Goal: Contribute content: Add original content to the website for others to see

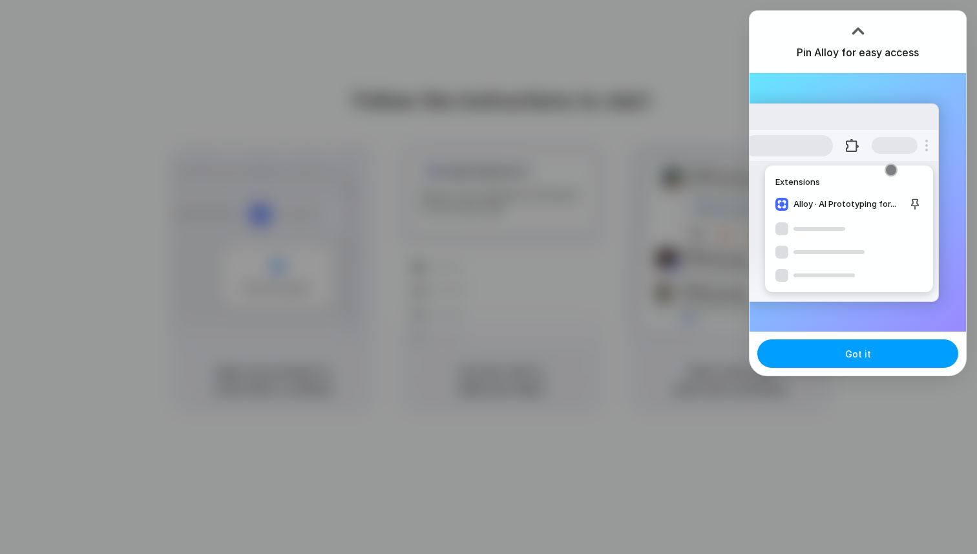
click at [855, 355] on span "Got it" at bounding box center [858, 354] width 26 height 14
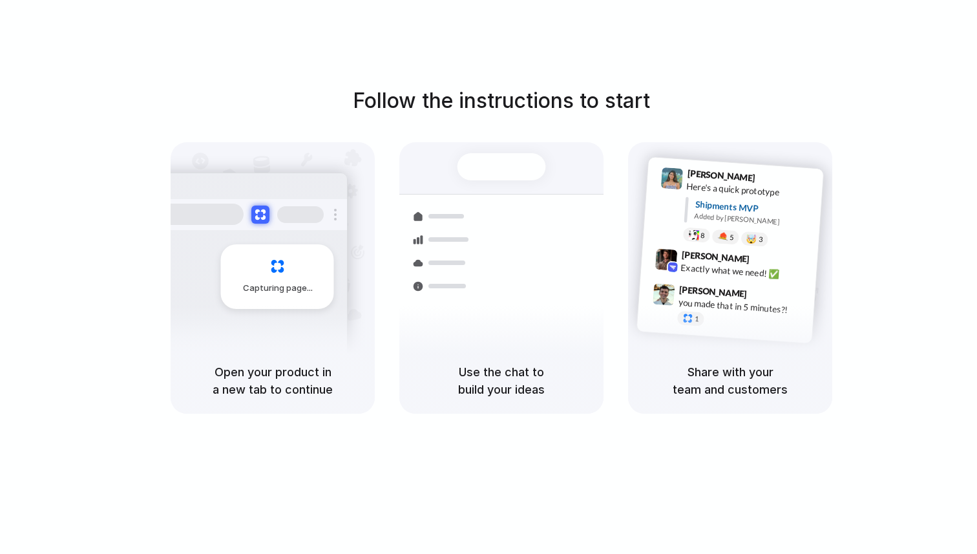
click at [488, 277] on div at bounding box center [488, 277] width 0 height 0
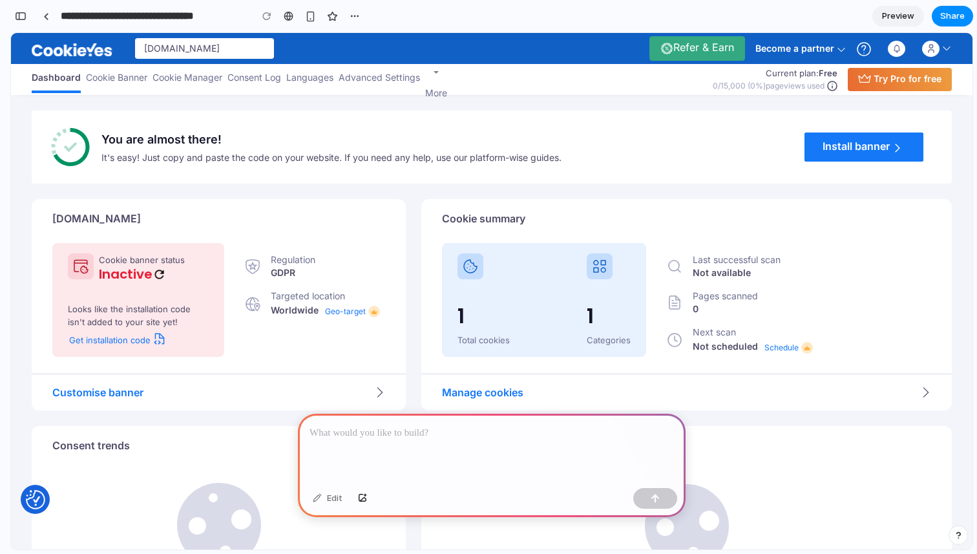
click at [515, 431] on p at bounding box center [491, 433] width 364 height 16
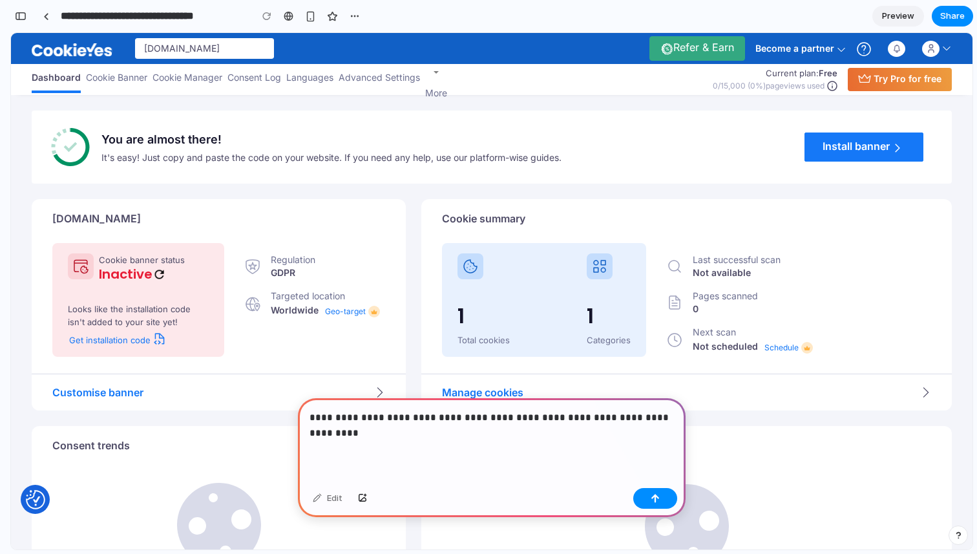
click at [577, 422] on p "**********" at bounding box center [491, 425] width 364 height 31
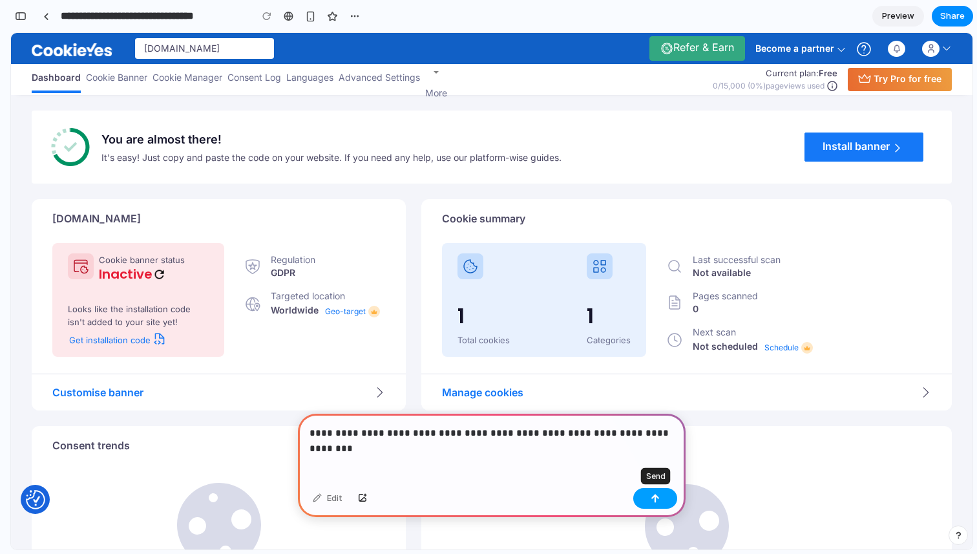
click at [668, 497] on button "button" at bounding box center [655, 498] width 44 height 21
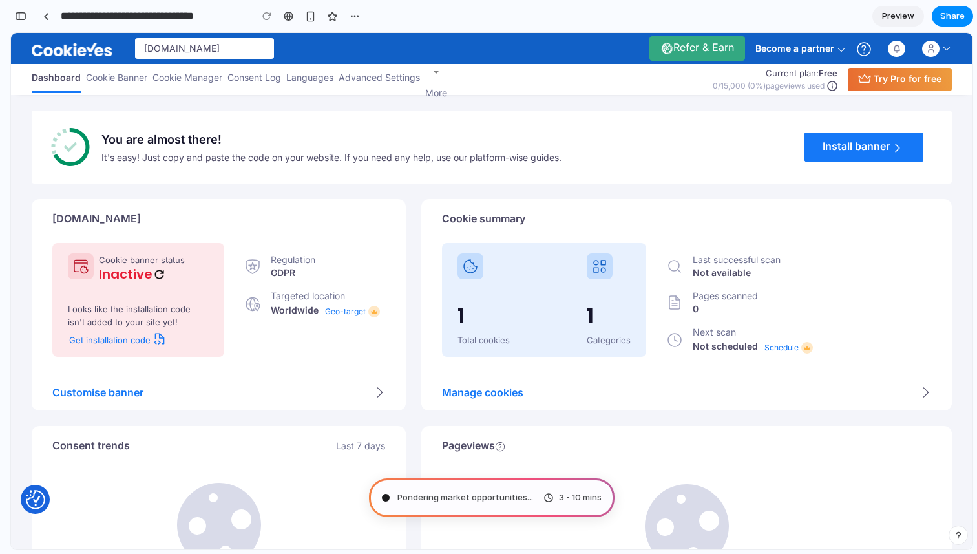
click at [494, 495] on span "Pondering market opportunities ..." at bounding box center [465, 497] width 136 height 13
click at [494, 495] on span "Pondering market opportunities ." at bounding box center [463, 497] width 132 height 13
click at [494, 495] on span "Pondering market opportunities ..." at bounding box center [465, 497] width 136 height 13
click at [531, 498] on div "Pondering market opportunities . 3 - 10 mins" at bounding box center [491, 497] width 245 height 39
type input "**********"
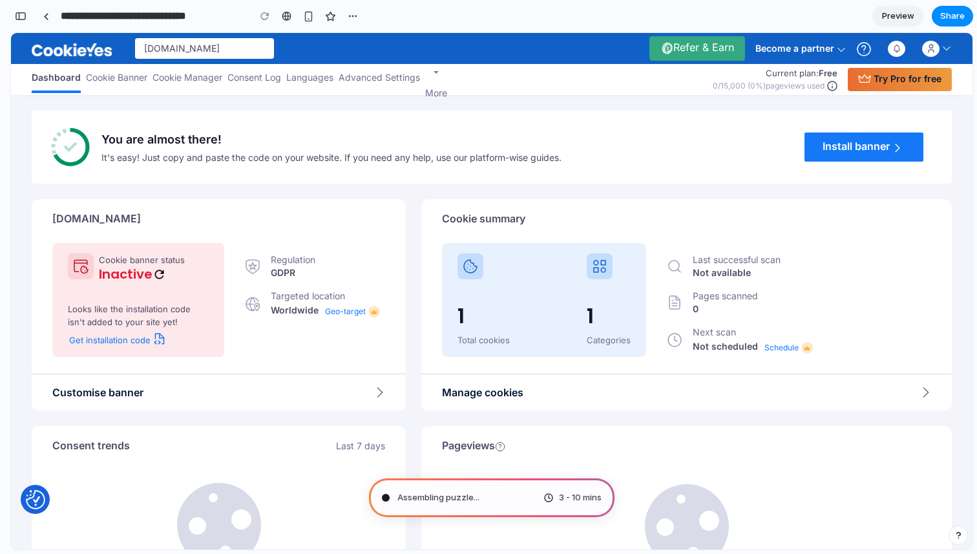
click at [498, 501] on div "Assembling puzzle ... 3 - 10 mins" at bounding box center [491, 497] width 245 height 39
click at [441, 88] on span "More" at bounding box center [436, 92] width 22 height 11
click at [436, 72] on link at bounding box center [436, 72] width 22 height 26
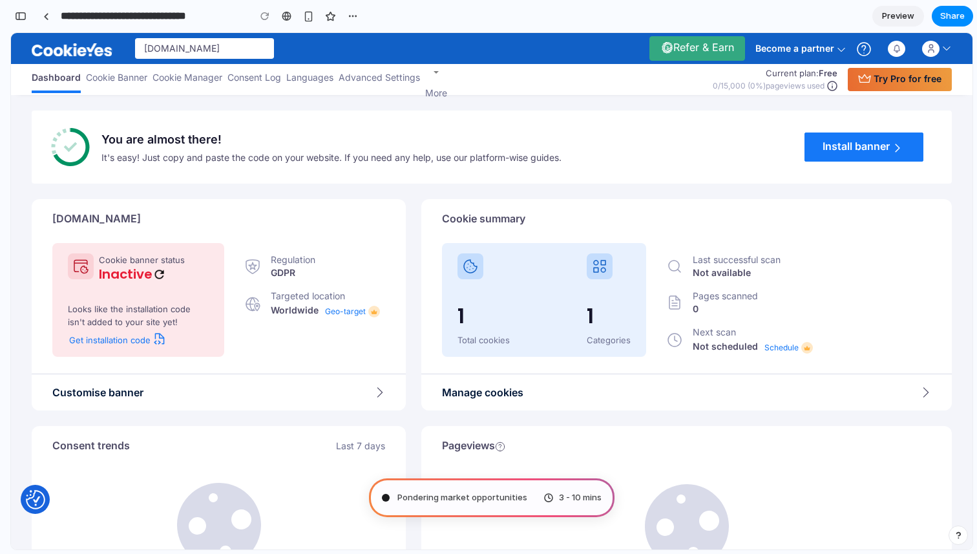
click at [382, 82] on span "Advanced Settings" at bounding box center [378, 77] width 81 height 11
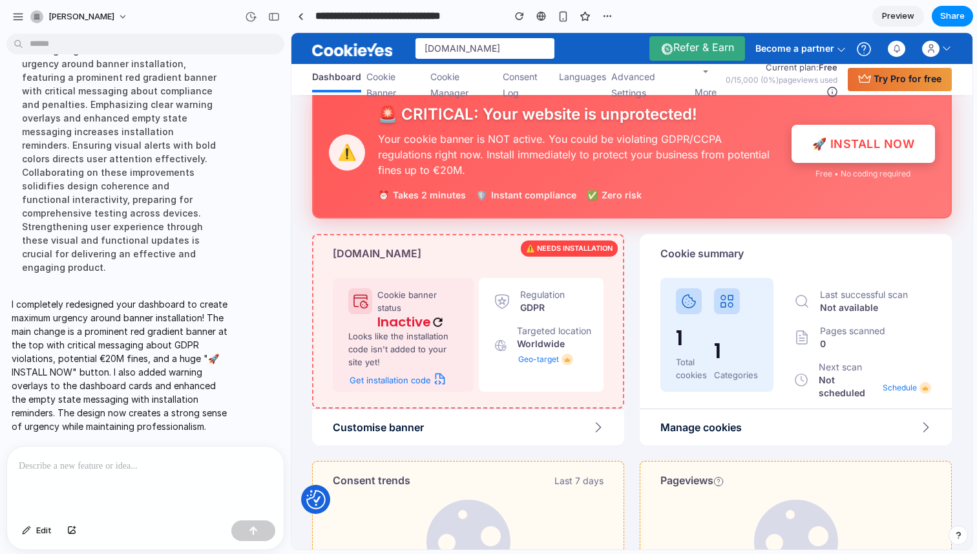
scroll to position [0, 0]
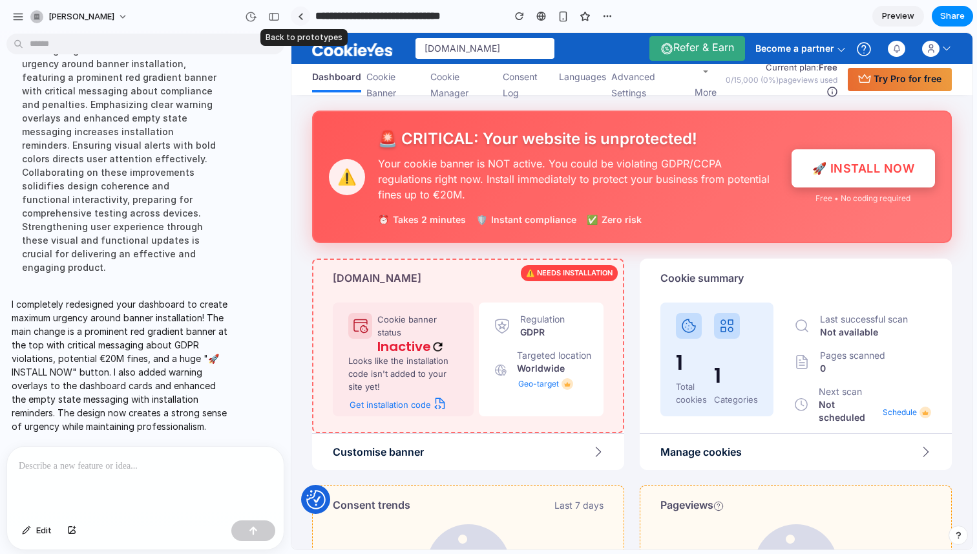
click at [303, 18] on link at bounding box center [300, 15] width 19 height 19
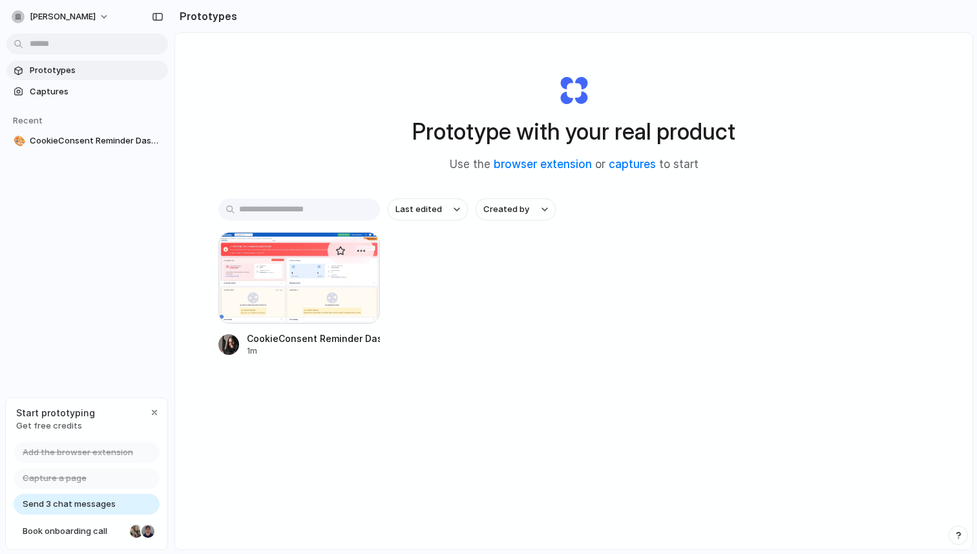
click at [279, 269] on div at bounding box center [298, 278] width 161 height 92
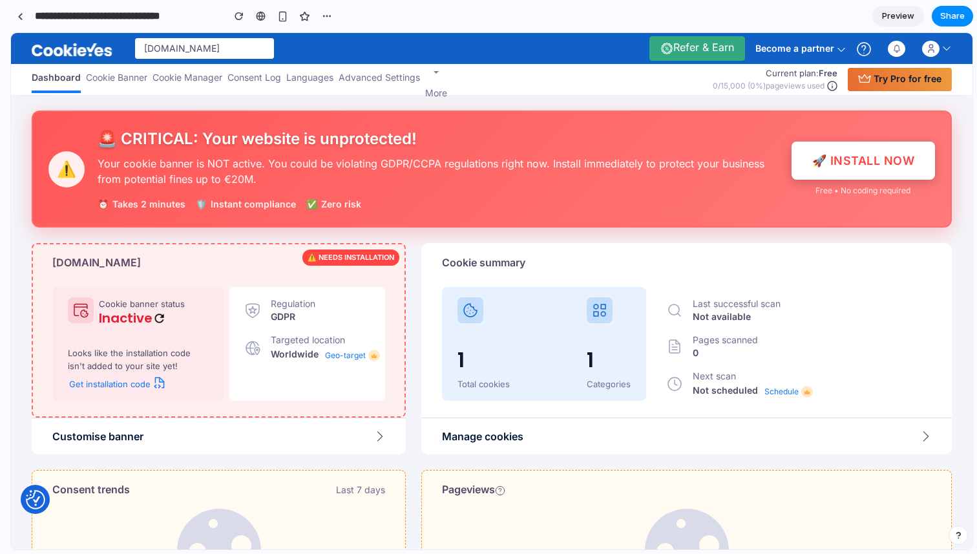
drag, startPoint x: 289, startPoint y: 250, endPoint x: 0, endPoint y: 241, distance: 288.9
click at [868, 160] on button "🚀 INSTALL NOW" at bounding box center [863, 159] width 144 height 38
click at [47, 16] on div at bounding box center [46, 16] width 6 height 7
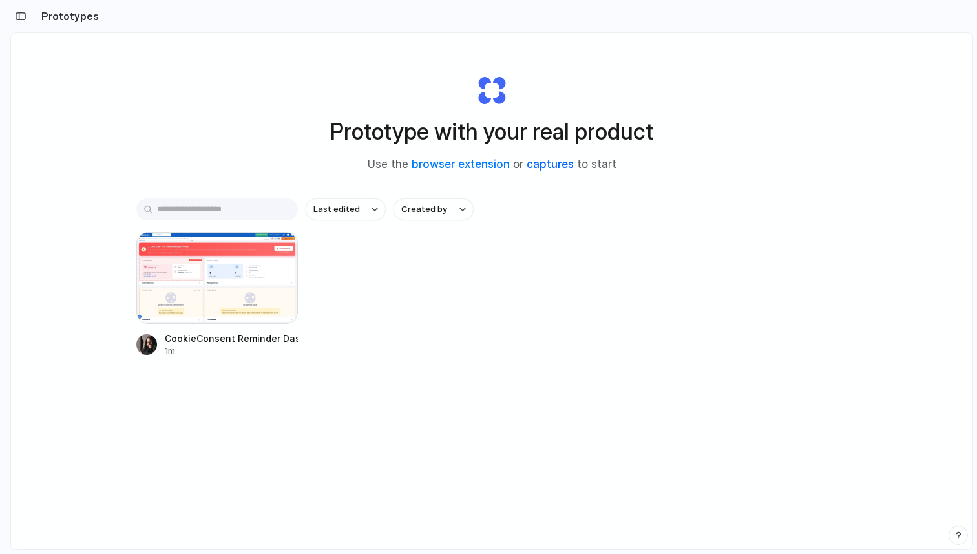
click at [548, 166] on link "captures" at bounding box center [549, 164] width 47 height 13
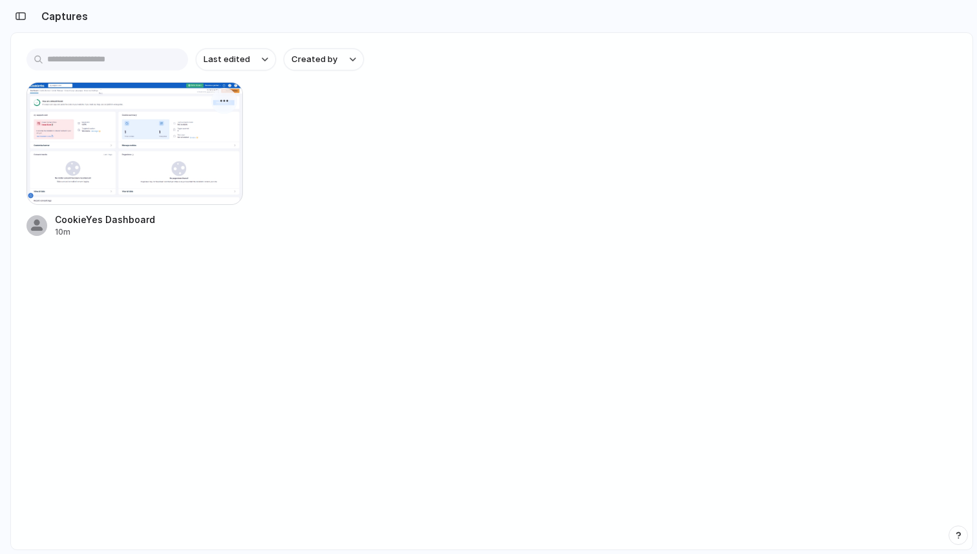
click at [205, 175] on div at bounding box center [134, 143] width 216 height 123
